Goal: Information Seeking & Learning: Obtain resource

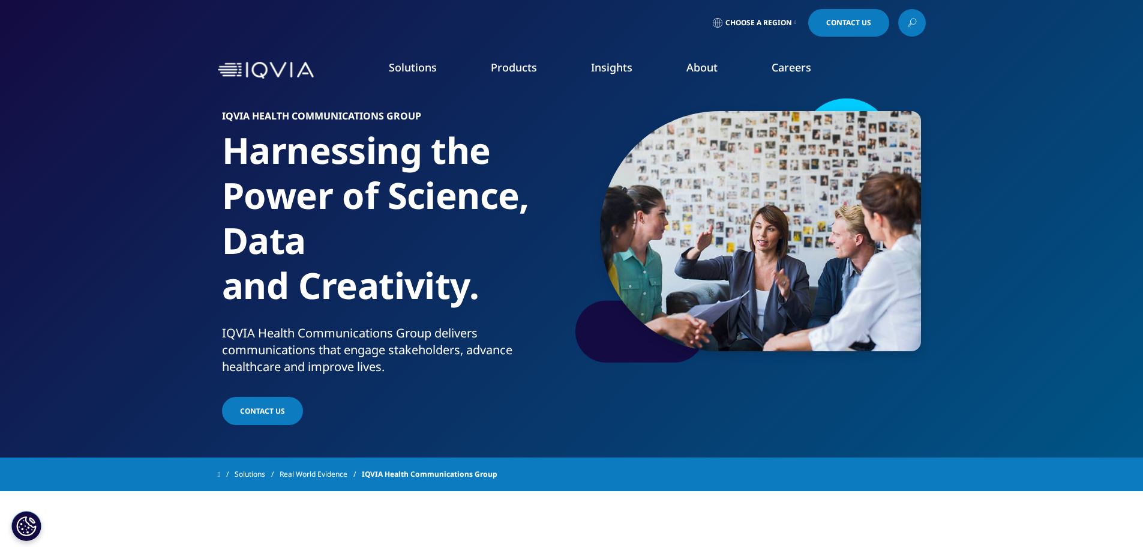
click at [601, 66] on link "Insights" at bounding box center [611, 67] width 41 height 14
click at [107, 206] on link "DISCOVER INSIGHTS" at bounding box center [170, 205] width 238 height 10
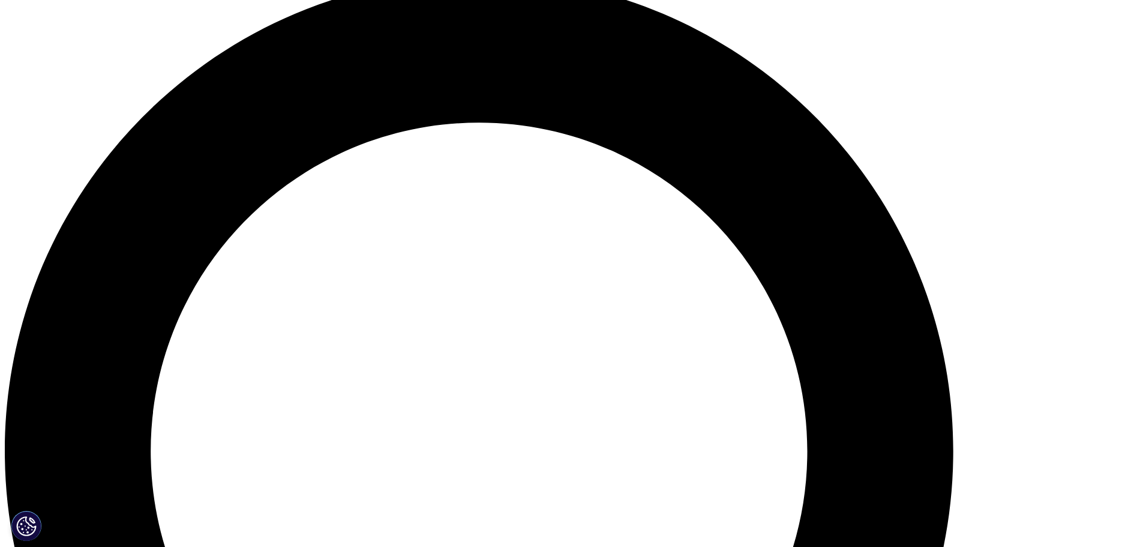
scroll to position [1192, 0]
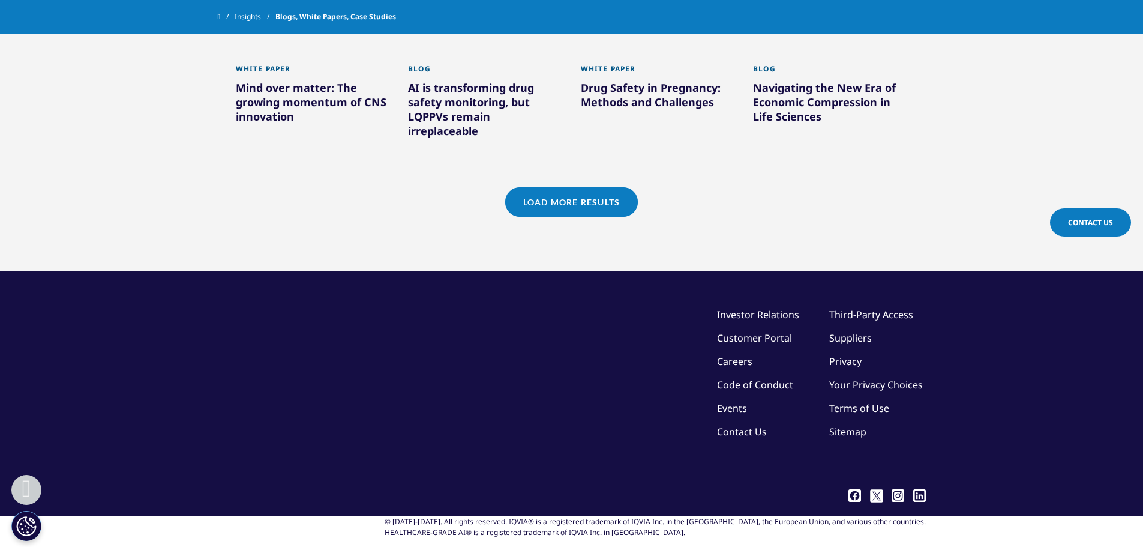
click at [555, 187] on link "Load More Results" at bounding box center [571, 201] width 133 height 29
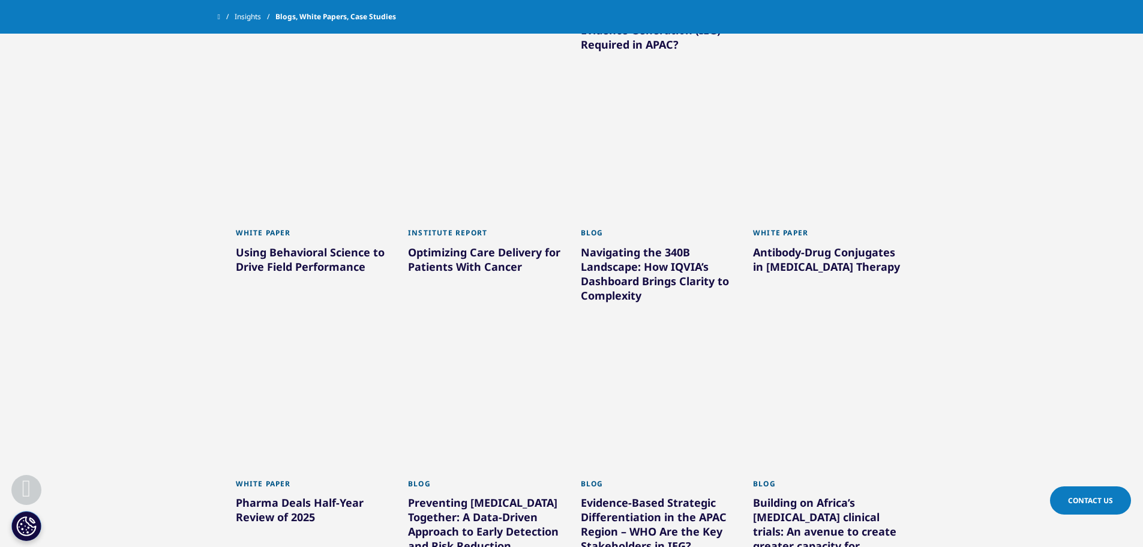
scroll to position [1552, 0]
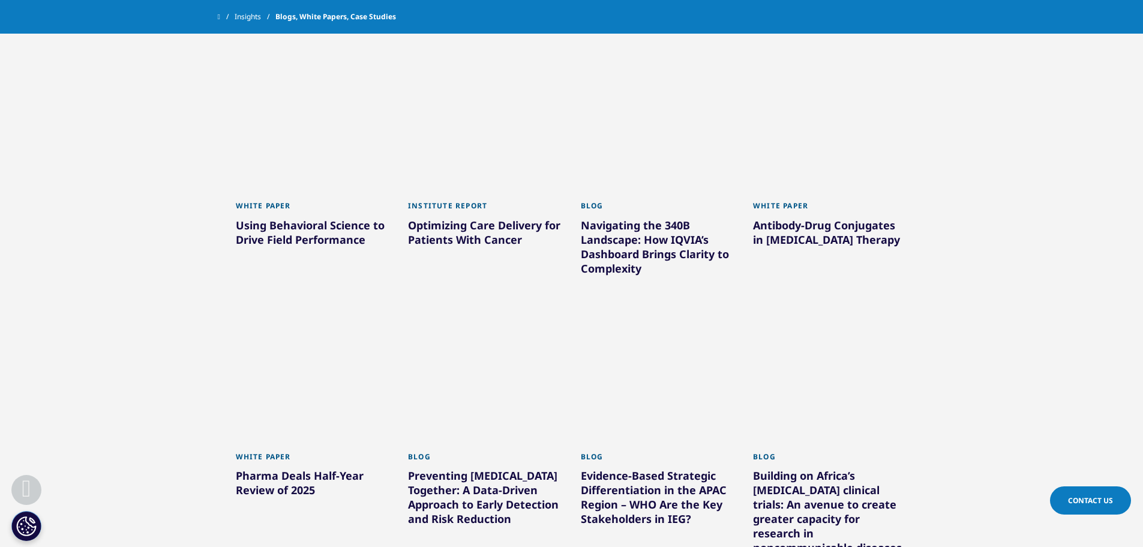
click at [481, 218] on div "Optimizing Care Delivery for Patients With Cancer" at bounding box center [485, 235] width 155 height 34
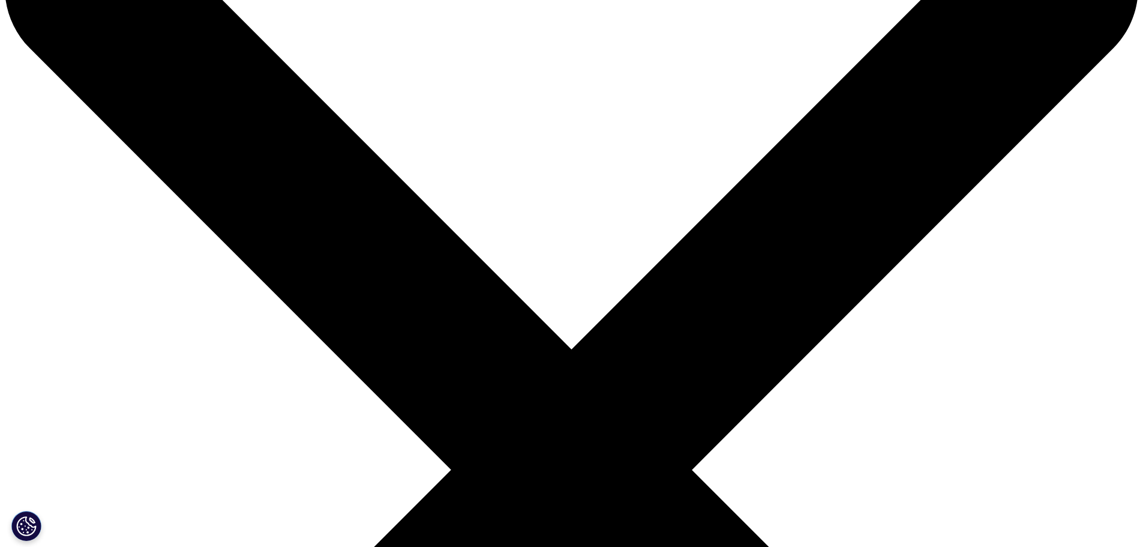
scroll to position [300, 0]
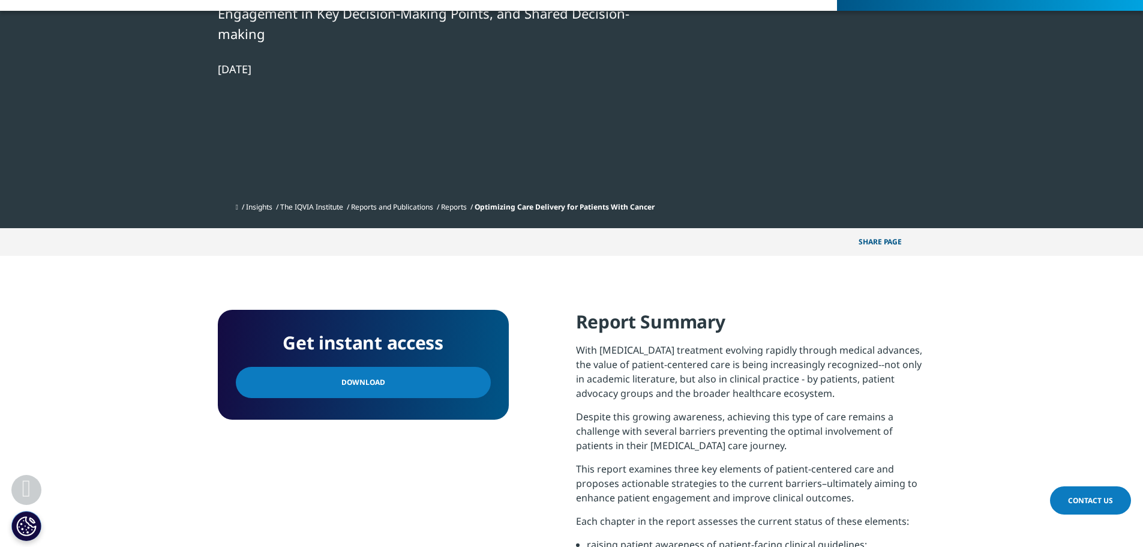
click at [406, 374] on link "Download" at bounding box center [363, 382] width 255 height 31
